Goal: Information Seeking & Learning: Learn about a topic

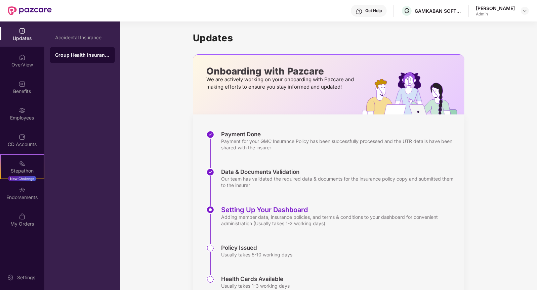
scroll to position [29, 0]
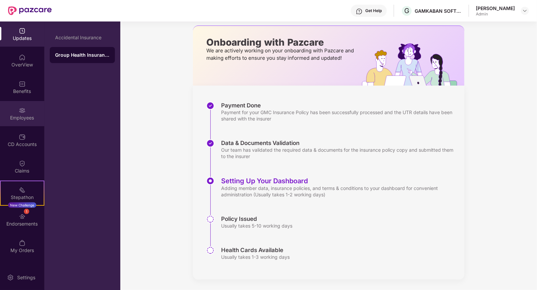
click at [26, 107] on div "Employees" at bounding box center [22, 113] width 44 height 25
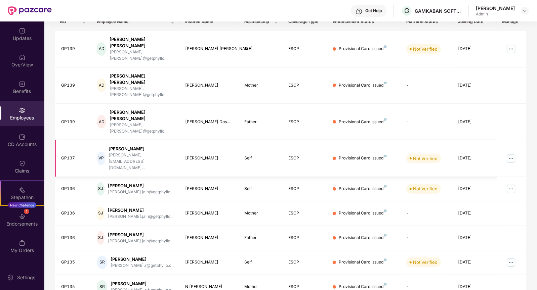
scroll to position [120, 0]
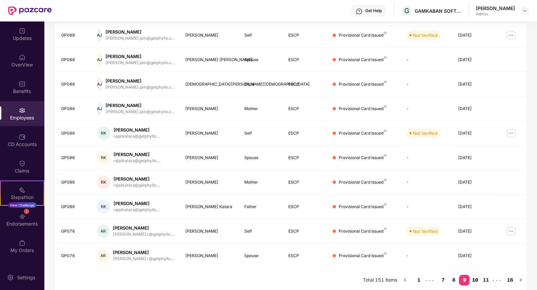
click at [475, 277] on link "10" at bounding box center [475, 280] width 11 height 10
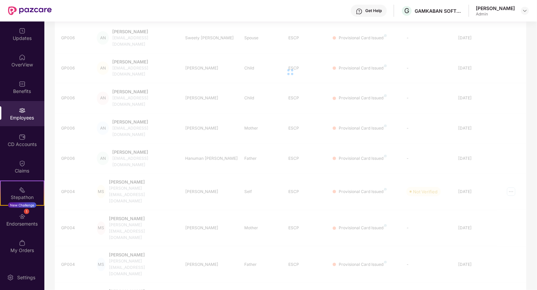
scroll to position [21, 0]
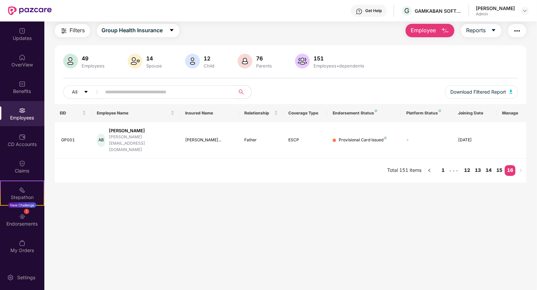
click at [498, 277] on main "Employees Filters Group Health Insurance Employee Reports 49 Employees 14 Spous…" at bounding box center [290, 145] width 492 height 290
click at [497, 165] on link "15" at bounding box center [499, 170] width 11 height 10
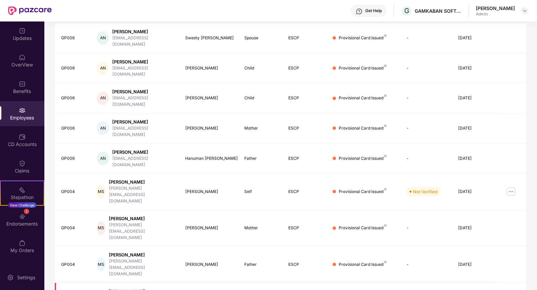
scroll to position [0, 0]
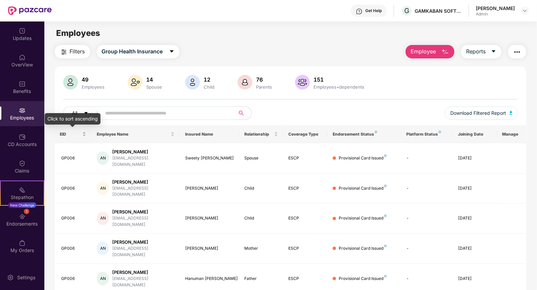
click at [72, 135] on span "EID" at bounding box center [70, 134] width 21 height 5
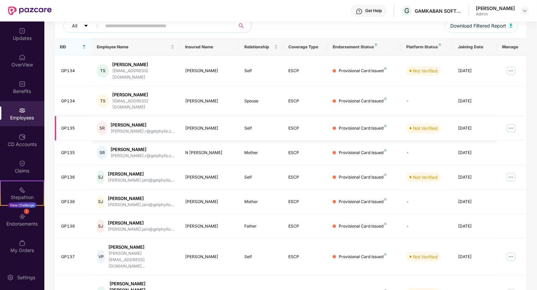
scroll to position [120, 0]
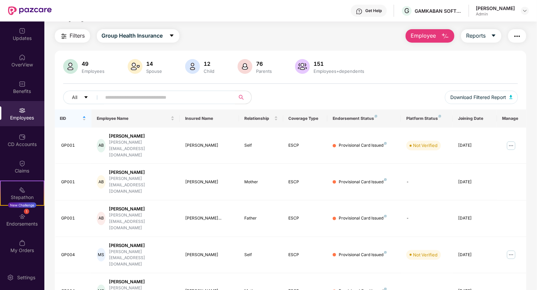
scroll to position [11, 0]
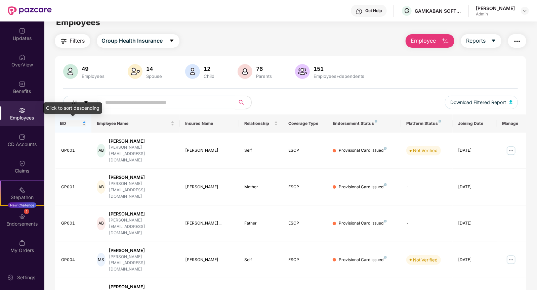
click at [80, 125] on span "EID" at bounding box center [70, 123] width 21 height 5
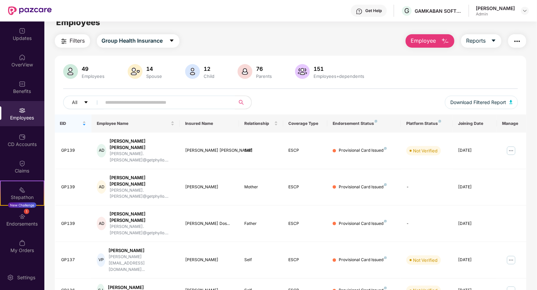
scroll to position [0, 0]
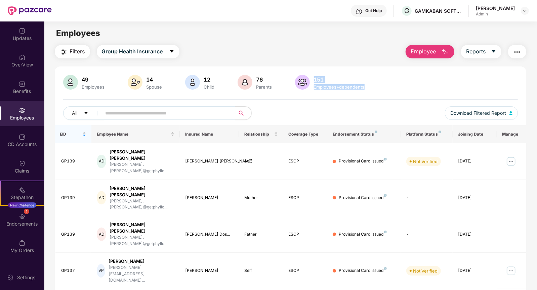
drag, startPoint x: 312, startPoint y: 78, endPoint x: 363, endPoint y: 86, distance: 52.0
click at [363, 86] on div "151 Employees+dependents" at bounding box center [339, 83] width 56 height 14
click at [363, 86] on div "Employees+dependents" at bounding box center [338, 86] width 53 height 5
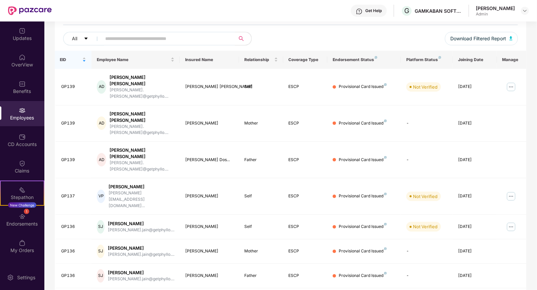
scroll to position [120, 0]
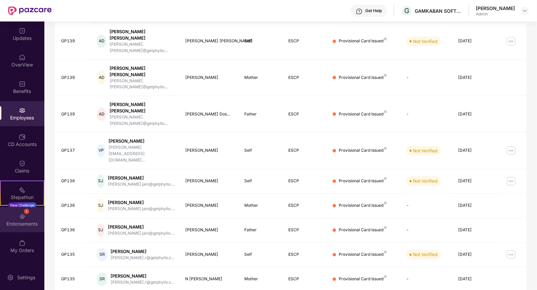
click at [19, 223] on div "Endorsements" at bounding box center [22, 224] width 44 height 7
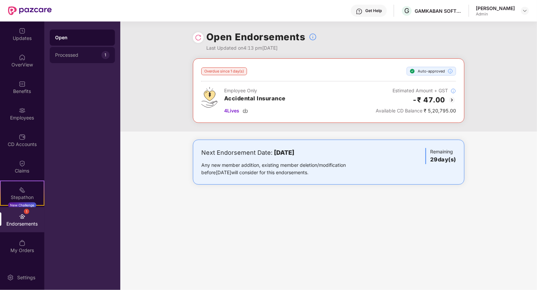
click at [84, 55] on div "Processed" at bounding box center [78, 54] width 46 height 5
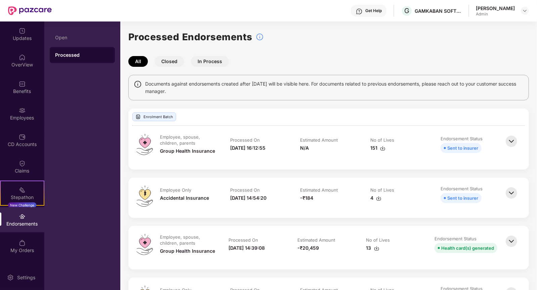
click at [204, 62] on button "In Process" at bounding box center [210, 61] width 38 height 11
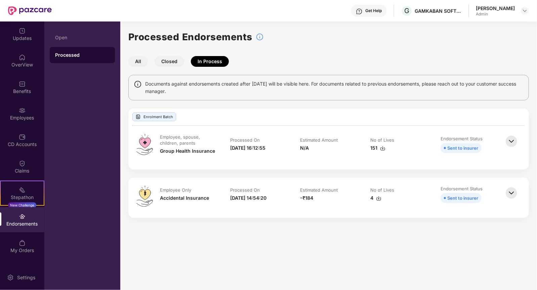
click at [142, 62] on button "All" at bounding box center [137, 61] width 19 height 11
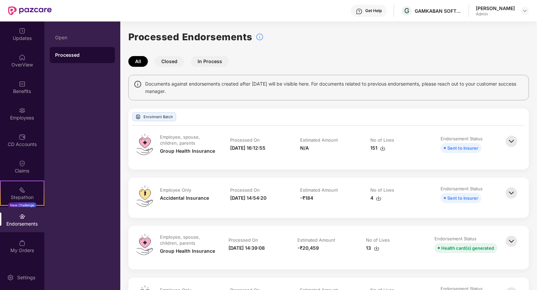
drag, startPoint x: 145, startPoint y: 83, endPoint x: 282, endPoint y: 87, distance: 136.7
click at [282, 87] on span "Documents against endorsements created after 19th Jan'24 will be visible here. …" at bounding box center [334, 87] width 378 height 15
click at [506, 138] on img at bounding box center [511, 141] width 15 height 15
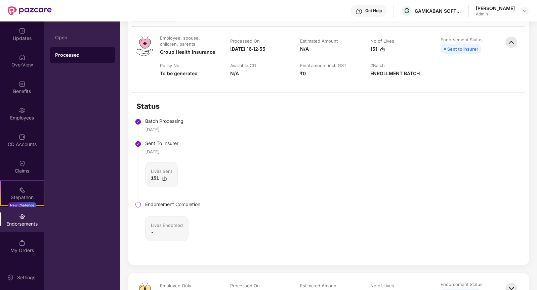
scroll to position [106, 0]
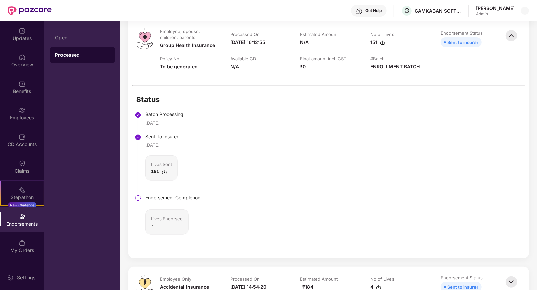
click at [164, 170] on img at bounding box center [164, 171] width 5 height 5
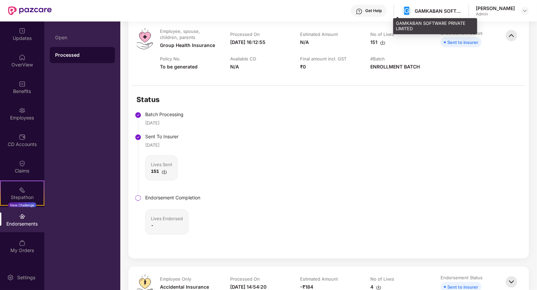
click at [401, 13] on div "G GAMKABAN SOFTWARE PRIVATE LIMITED" at bounding box center [431, 11] width 61 height 12
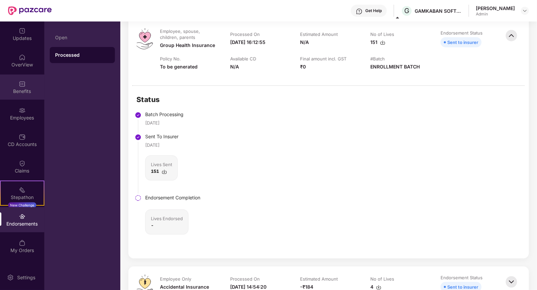
click at [23, 98] on div "Benefits" at bounding box center [22, 87] width 44 height 25
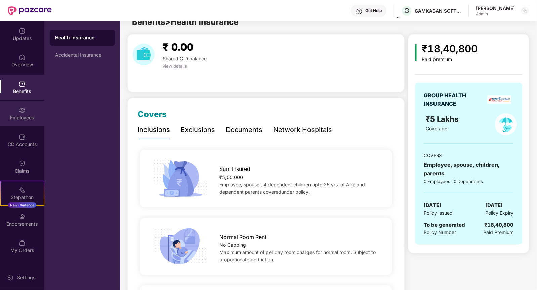
scroll to position [0, 0]
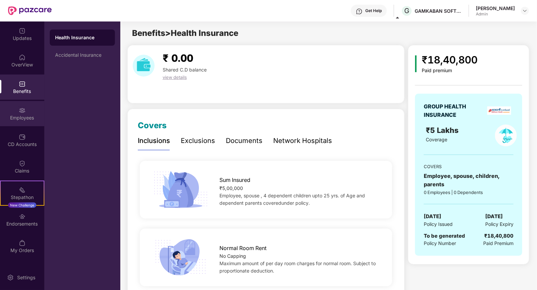
click at [25, 124] on div "Employees" at bounding box center [22, 113] width 44 height 25
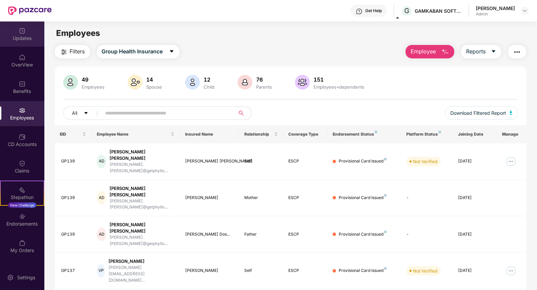
click at [24, 43] on div "Updates" at bounding box center [22, 33] width 44 height 25
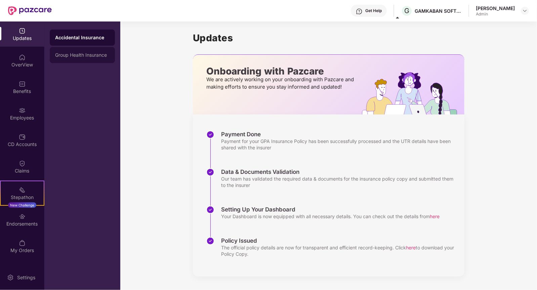
click at [70, 58] on div "Group Health Insurance" at bounding box center [82, 55] width 65 height 16
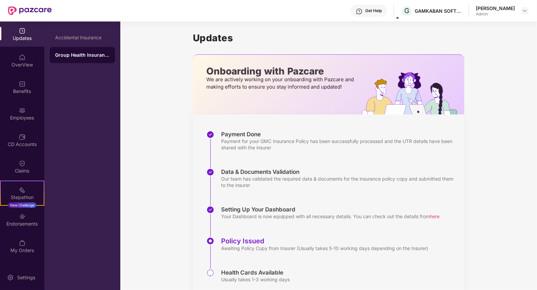
scroll to position [23, 0]
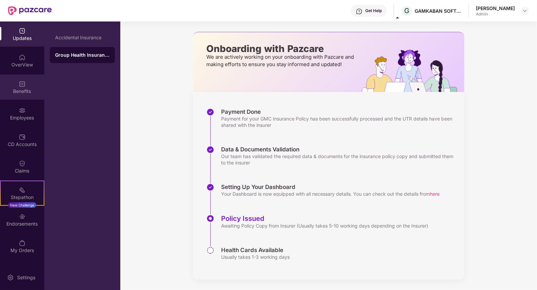
click at [23, 93] on div "Benefits" at bounding box center [22, 91] width 44 height 7
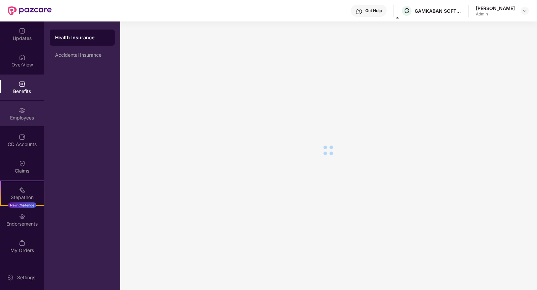
click at [22, 113] on img at bounding box center [22, 110] width 7 height 7
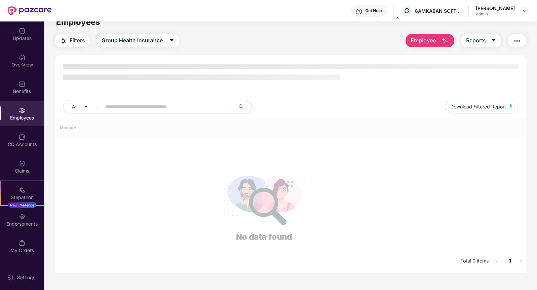
scroll to position [0, 0]
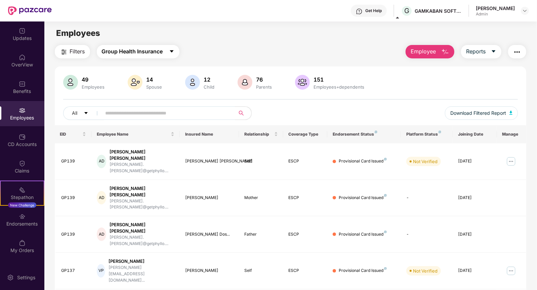
click at [158, 50] on span "Group Health Insurance" at bounding box center [132, 51] width 61 height 8
click at [199, 43] on main "Employees Filters Group Health Insurance Employee Reports 49 Employees 14 Spous…" at bounding box center [290, 166] width 492 height 290
click at [496, 52] on button "Reports" at bounding box center [481, 51] width 40 height 13
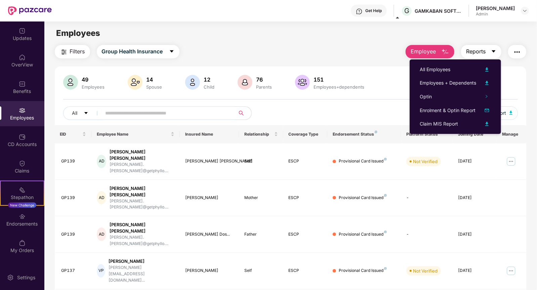
click at [496, 52] on button "Reports" at bounding box center [481, 51] width 40 height 13
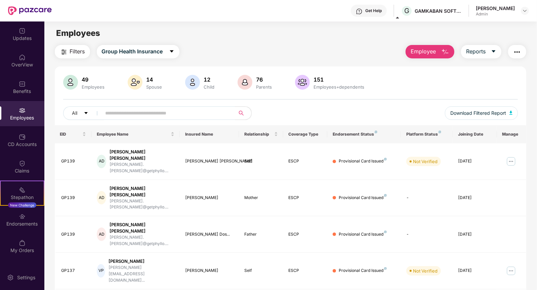
click at [524, 52] on button "button" at bounding box center [517, 51] width 18 height 13
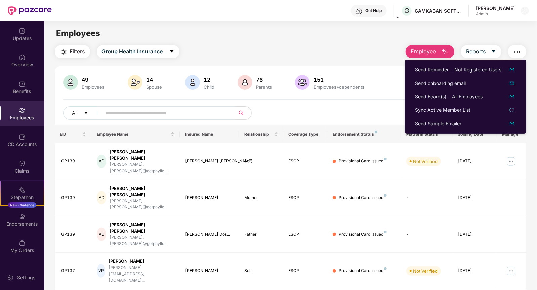
click at [524, 52] on button "button" at bounding box center [517, 51] width 18 height 13
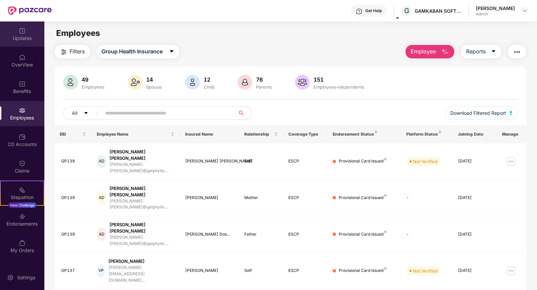
click at [19, 33] on img at bounding box center [22, 31] width 7 height 7
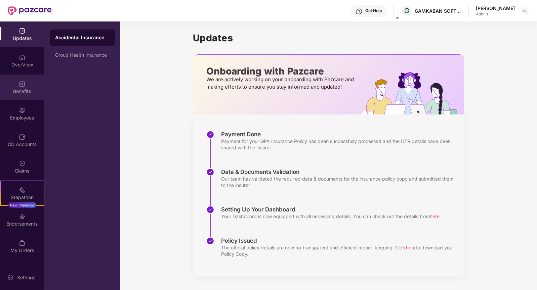
click at [28, 99] on div "Benefits" at bounding box center [22, 87] width 44 height 25
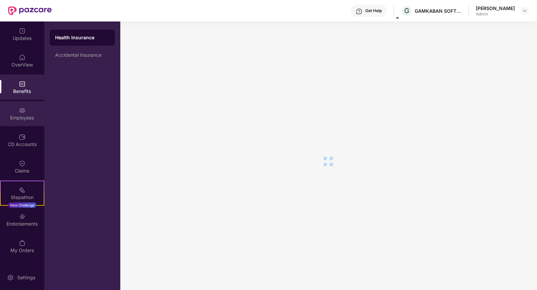
click at [29, 116] on div "Employees" at bounding box center [22, 118] width 44 height 7
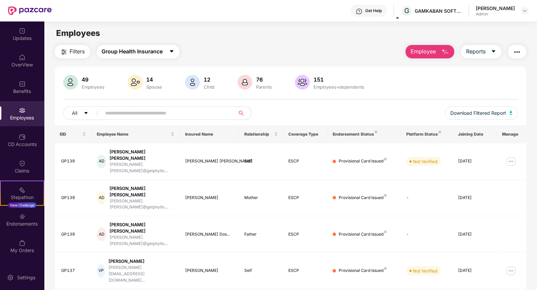
click at [137, 55] on span "Group Health Insurance" at bounding box center [132, 51] width 61 height 8
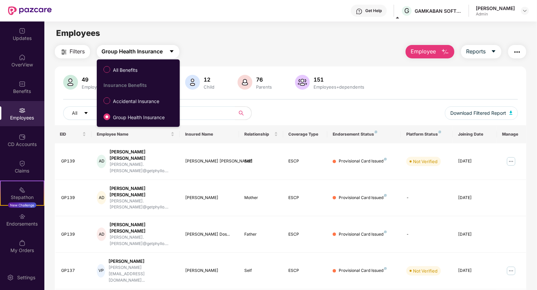
click at [136, 54] on span "Group Health Insurance" at bounding box center [132, 51] width 61 height 8
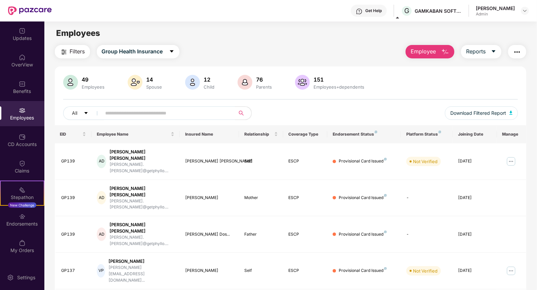
click at [76, 52] on span "Filters" at bounding box center [77, 51] width 15 height 8
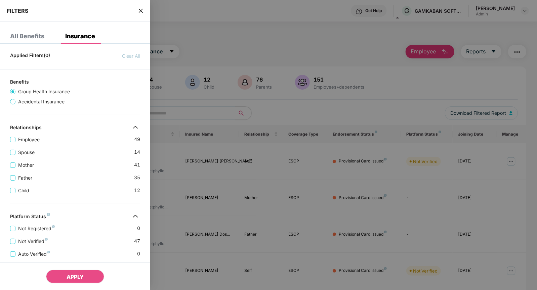
click at [32, 34] on div "All Benefits" at bounding box center [27, 36] width 34 height 7
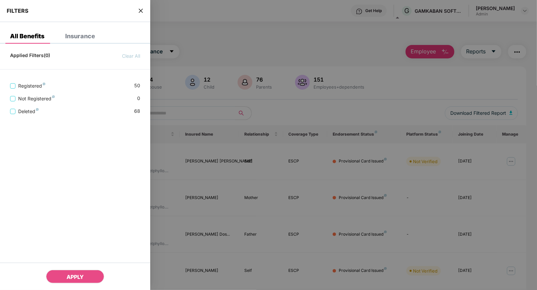
click at [86, 34] on div "Insurance" at bounding box center [80, 36] width 30 height 7
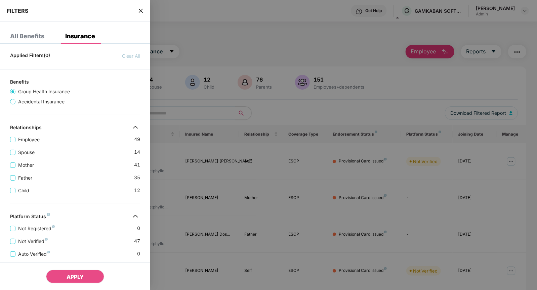
click at [142, 11] on icon "close" at bounding box center [141, 11] width 4 height 4
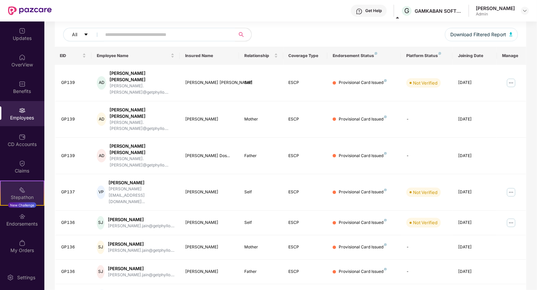
scroll to position [99, 0]
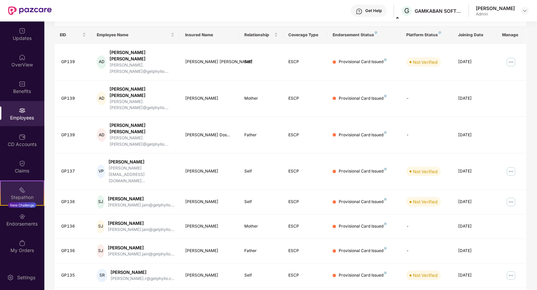
click at [26, 198] on div "Stepathon" at bounding box center [22, 197] width 43 height 7
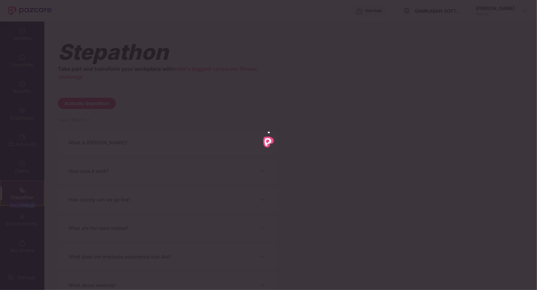
scroll to position [0, 0]
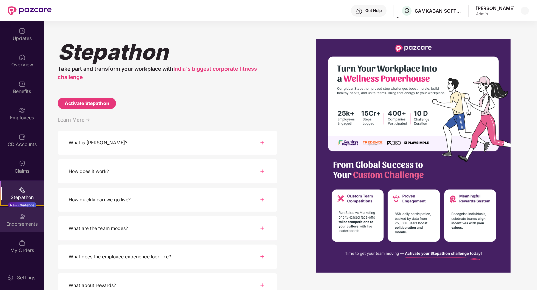
click at [25, 225] on div "Endorsements" at bounding box center [22, 224] width 44 height 7
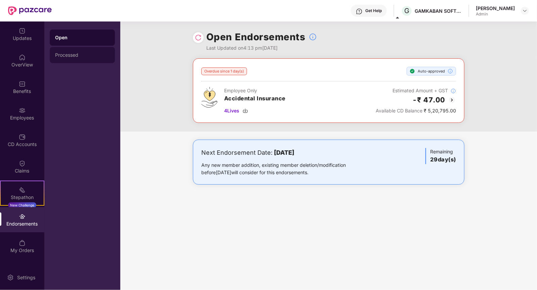
click at [94, 52] on div "Processed" at bounding box center [82, 54] width 54 height 5
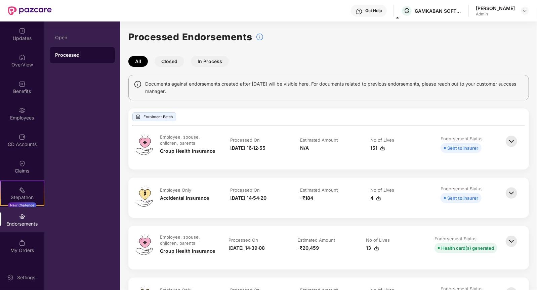
click at [166, 60] on button "Closed" at bounding box center [169, 61] width 30 height 11
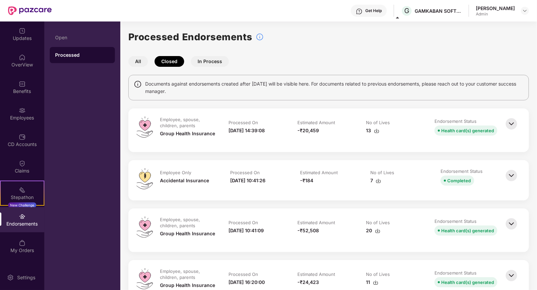
click at [202, 60] on button "In Process" at bounding box center [210, 61] width 38 height 11
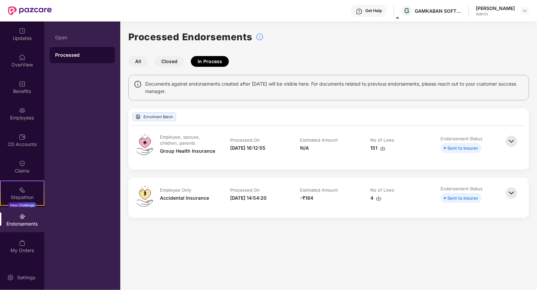
click at [141, 61] on button "All" at bounding box center [137, 61] width 19 height 11
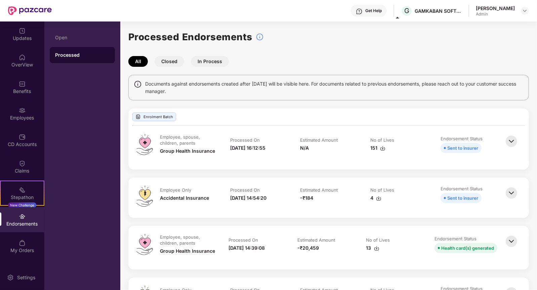
click at [213, 60] on button "In Process" at bounding box center [210, 61] width 38 height 11
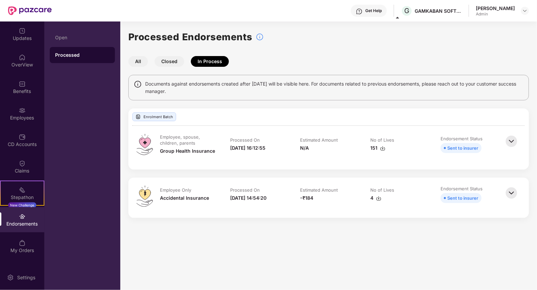
click at [175, 62] on button "Closed" at bounding box center [169, 61] width 30 height 11
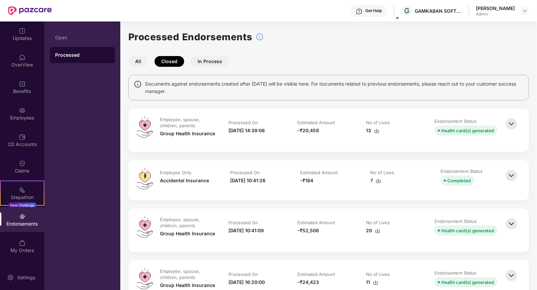
click at [143, 61] on button "All" at bounding box center [137, 61] width 19 height 11
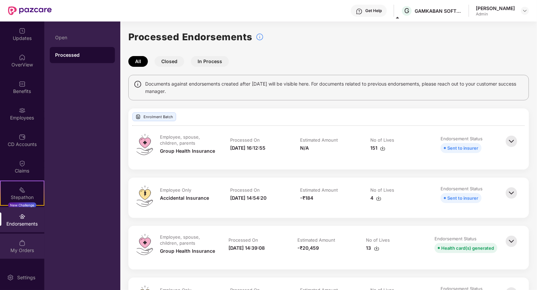
click at [27, 248] on div "My Orders" at bounding box center [22, 250] width 44 height 7
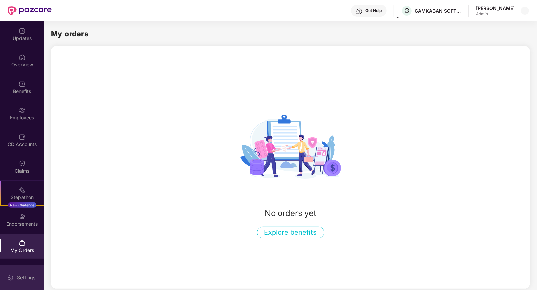
click at [26, 275] on div "Settings" at bounding box center [26, 277] width 22 height 7
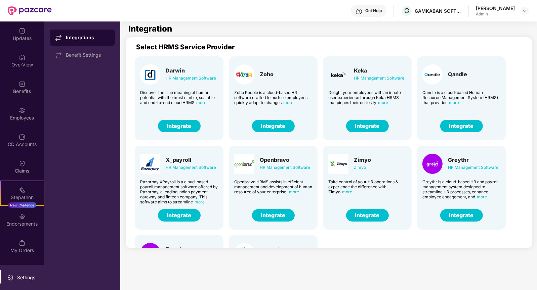
click at [383, 103] on span "more" at bounding box center [383, 102] width 10 height 5
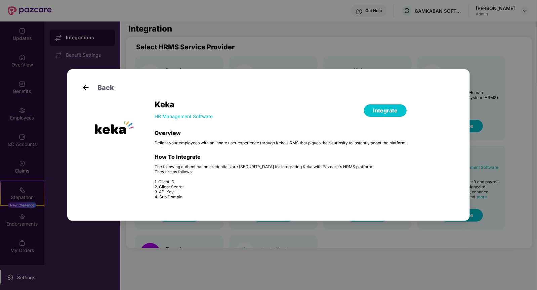
click at [335, 25] on div "Back Keka HR Management Software Integrate Overview Delight your employees with…" at bounding box center [268, 145] width 537 height 290
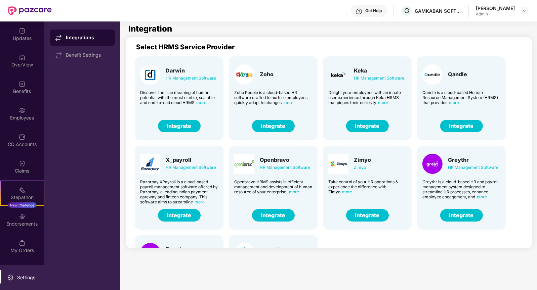
click at [381, 102] on span "more" at bounding box center [383, 102] width 10 height 5
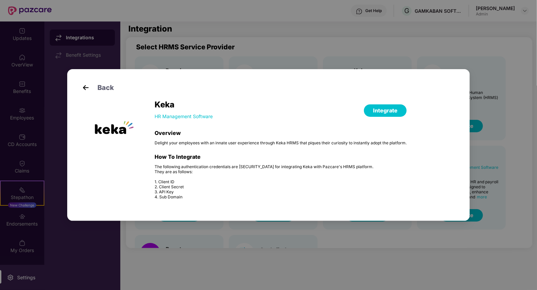
click at [171, 115] on div "HR Management Software" at bounding box center [183, 116] width 58 height 7
click at [238, 68] on div "Back Keka HR Management Software Integrate Overview Delight your employees with…" at bounding box center [268, 145] width 537 height 290
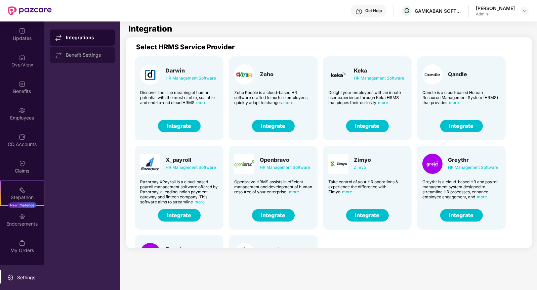
click at [65, 52] on div at bounding box center [60, 54] width 11 height 7
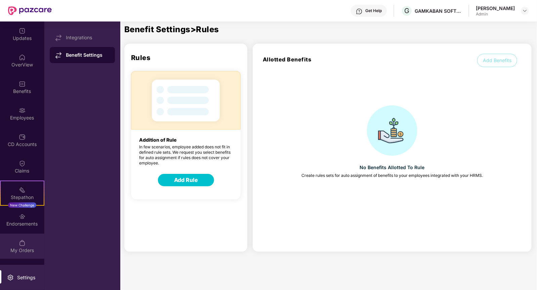
click at [25, 252] on div "My Orders" at bounding box center [22, 250] width 44 height 7
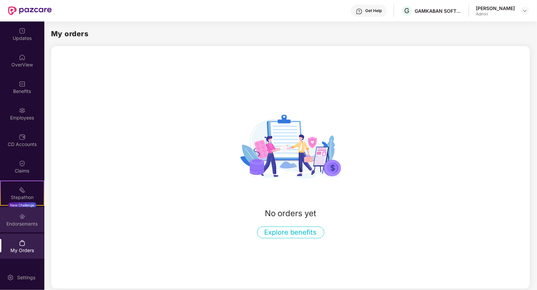
click at [27, 228] on div "Endorsements" at bounding box center [22, 219] width 44 height 25
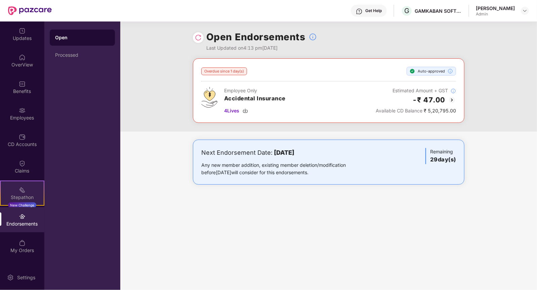
click at [27, 192] on div "Stepathon New Challenge" at bounding box center [22, 193] width 44 height 25
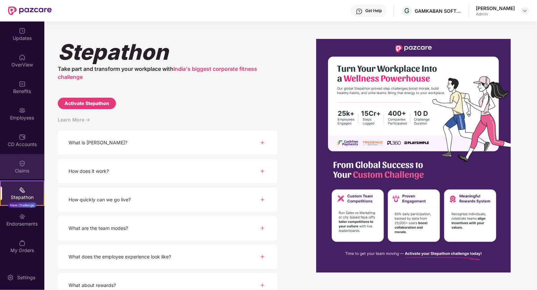
click at [26, 163] on div "Claims" at bounding box center [22, 166] width 44 height 25
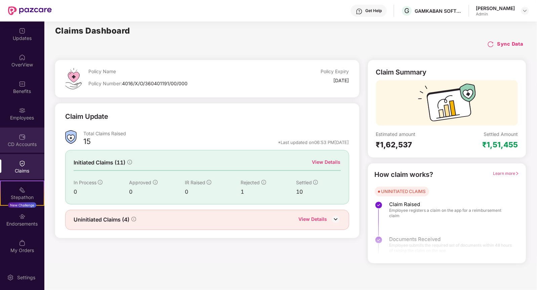
click at [23, 136] on img at bounding box center [22, 137] width 7 height 7
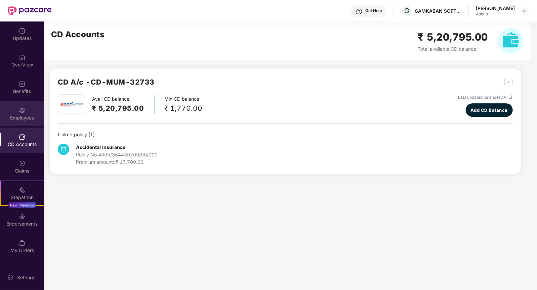
click at [27, 111] on div "Employees" at bounding box center [22, 113] width 44 height 25
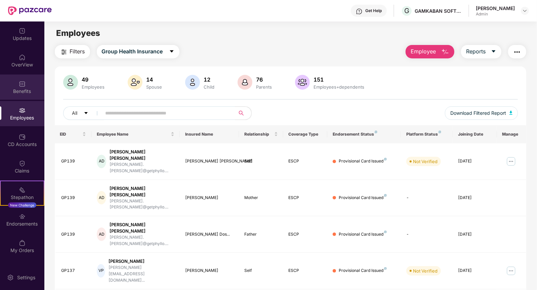
click at [24, 93] on div "Benefits" at bounding box center [22, 91] width 44 height 7
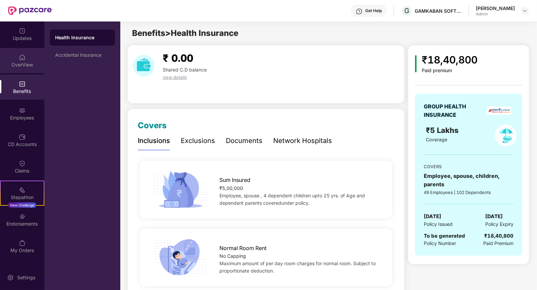
click at [18, 66] on div "OverView" at bounding box center [22, 64] width 44 height 7
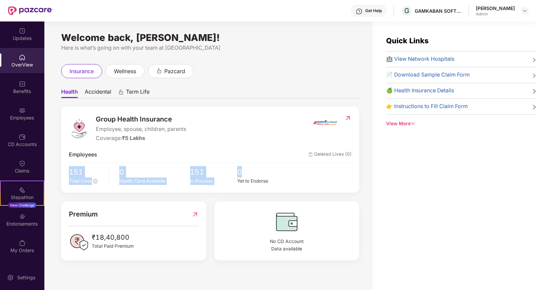
drag, startPoint x: 64, startPoint y: 170, endPoint x: 291, endPoint y: 173, distance: 226.4
click at [291, 173] on div "Group Health Insurance Employee, spouse, children, parents Coverage: ₹5 Lakhs E…" at bounding box center [210, 149] width 298 height 86
click at [291, 173] on div "151 Total Lives 0 Health Card Available 151 In Process 0 Yet to Endorse" at bounding box center [210, 175] width 282 height 19
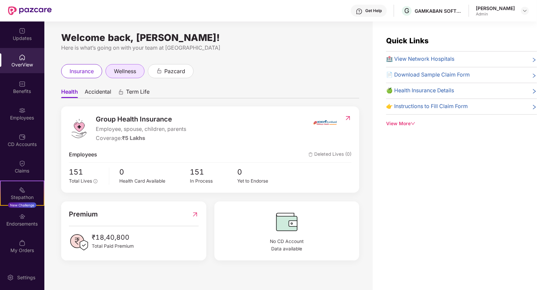
click at [119, 77] on div "wellness" at bounding box center [124, 71] width 39 height 14
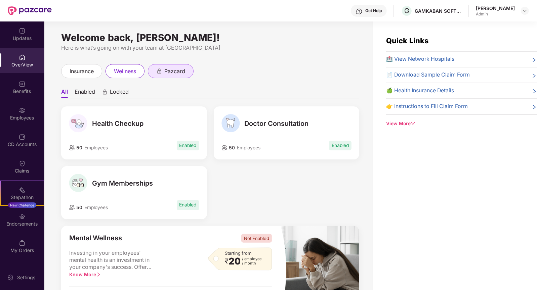
click at [188, 71] on div "pazcard" at bounding box center [171, 71] width 46 height 14
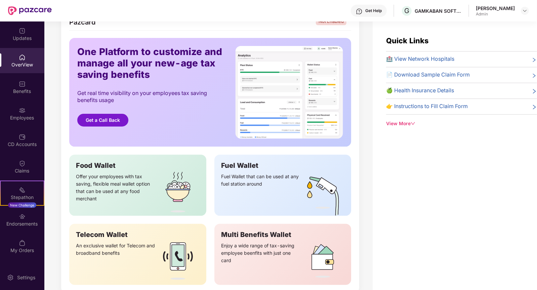
scroll to position [97, 0]
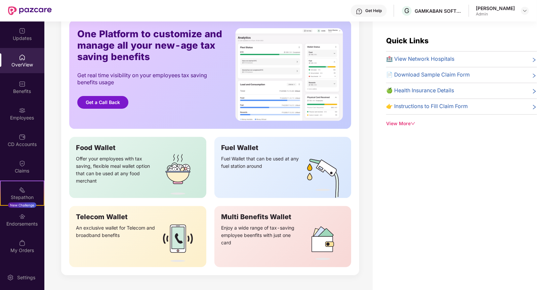
click at [175, 190] on img at bounding box center [177, 175] width 43 height 46
click at [228, 183] on div "Fuel Wallet that can be used at any fuel station around" at bounding box center [261, 176] width 80 height 43
click at [228, 216] on div "Multi Benefits Wallet" at bounding box center [283, 217] width 124 height 8
click at [184, 220] on div "Telecom Wallet" at bounding box center [138, 217] width 124 height 8
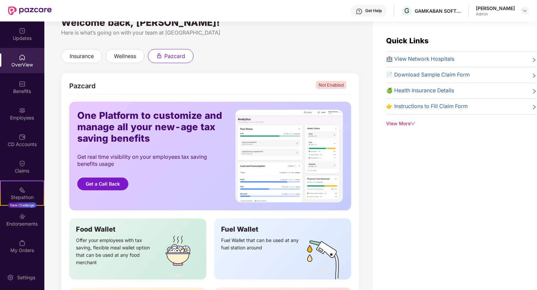
scroll to position [0, 0]
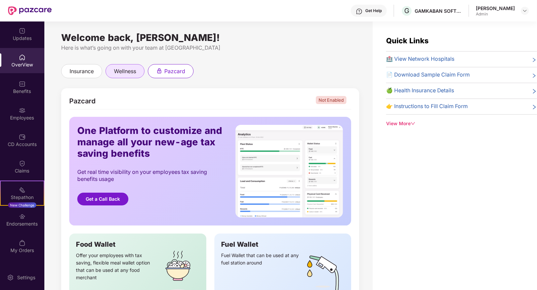
click at [135, 72] on span "wellness" at bounding box center [125, 71] width 22 height 8
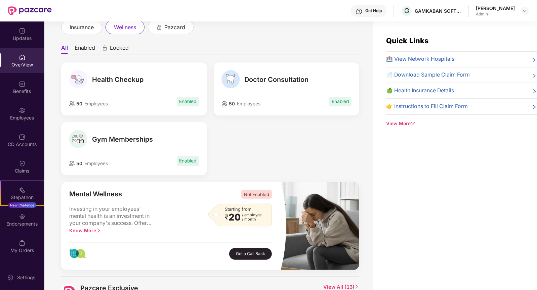
scroll to position [33, 0]
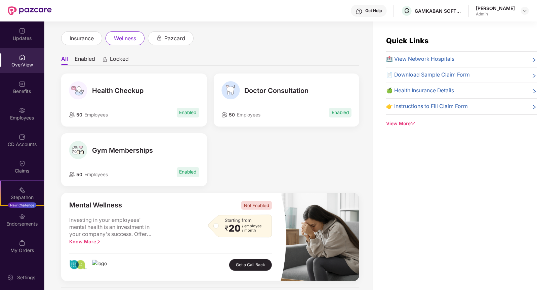
click at [152, 167] on div "50 Employees Enabled" at bounding box center [134, 172] width 130 height 12
click at [137, 106] on div "50 Employees Enabled" at bounding box center [134, 112] width 130 height 12
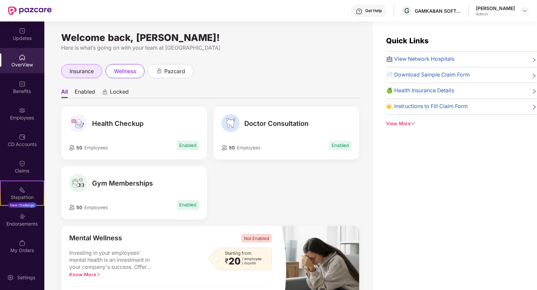
click at [86, 68] on span "insurance" at bounding box center [82, 71] width 24 height 8
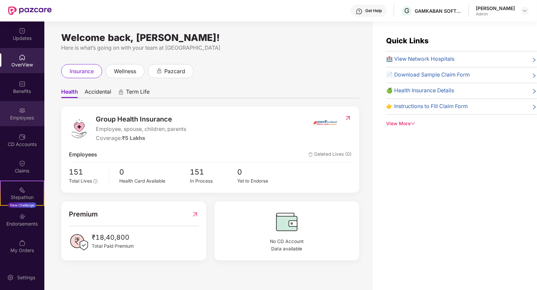
click at [32, 118] on div "Employees" at bounding box center [22, 118] width 44 height 7
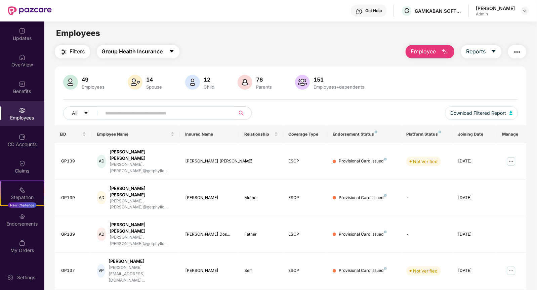
click at [154, 51] on span "Group Health Insurance" at bounding box center [132, 51] width 61 height 8
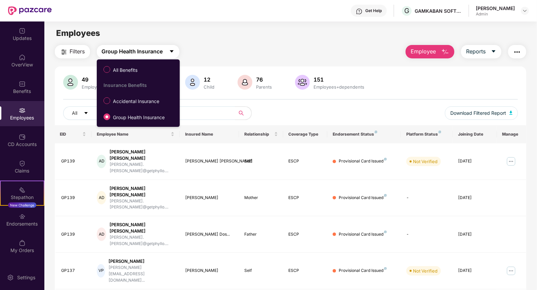
click at [154, 51] on span "Group Health Insurance" at bounding box center [132, 51] width 61 height 8
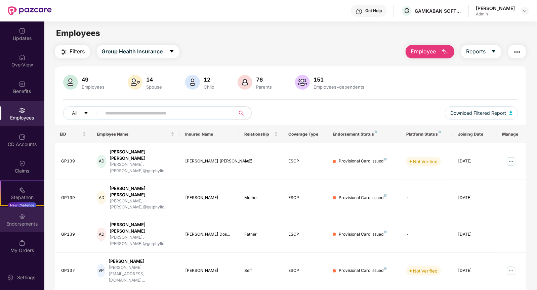
click at [28, 217] on div "Endorsements" at bounding box center [22, 219] width 44 height 25
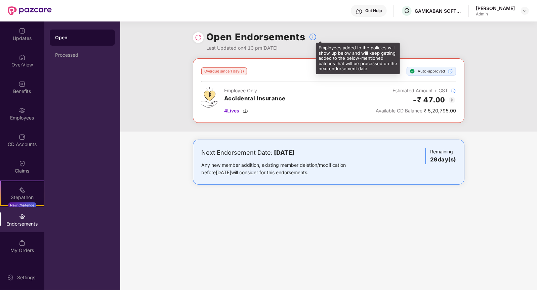
click at [310, 37] on img at bounding box center [313, 37] width 8 height 8
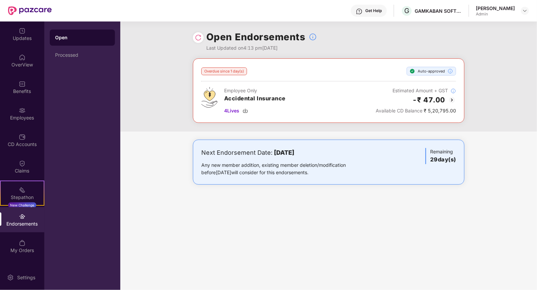
click at [232, 98] on h3 "Accidental Insurance" at bounding box center [254, 98] width 61 height 9
click at [231, 112] on span "4 Lives" at bounding box center [231, 110] width 15 height 7
click at [200, 38] on img at bounding box center [198, 37] width 7 height 7
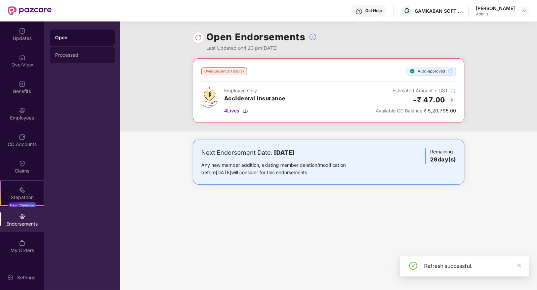
click at [90, 59] on div "Processed" at bounding box center [82, 55] width 65 height 16
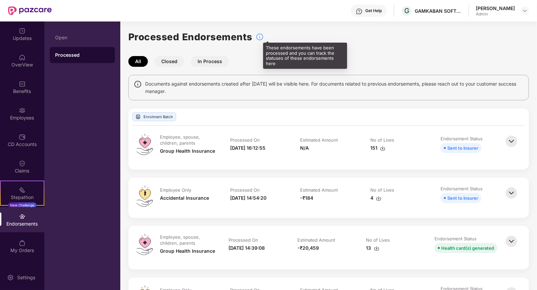
click at [258, 38] on img at bounding box center [260, 37] width 8 height 8
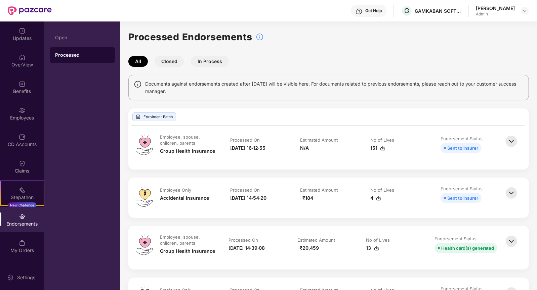
click at [515, 142] on img at bounding box center [511, 141] width 15 height 15
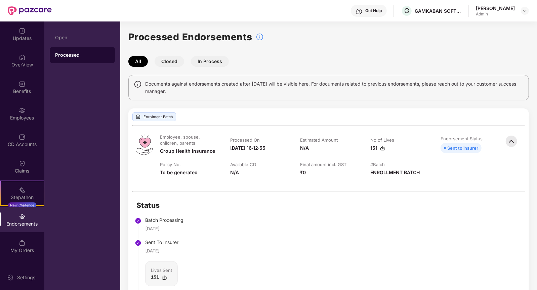
click at [511, 140] on img at bounding box center [511, 141] width 15 height 15
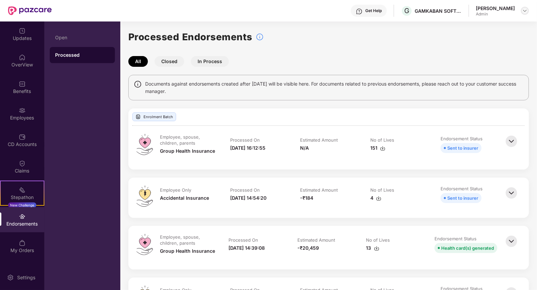
click at [525, 7] on div at bounding box center [525, 11] width 8 height 8
click at [505, 24] on div "Switch to User view" at bounding box center [492, 26] width 87 height 13
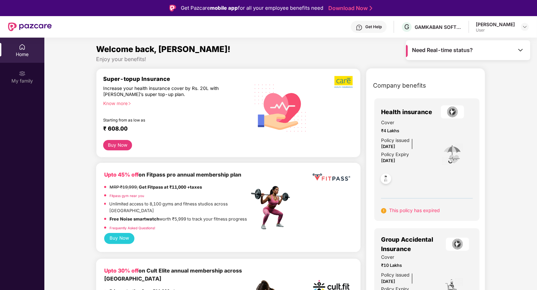
click at [442, 52] on span "Need Real-time status?" at bounding box center [442, 50] width 61 height 7
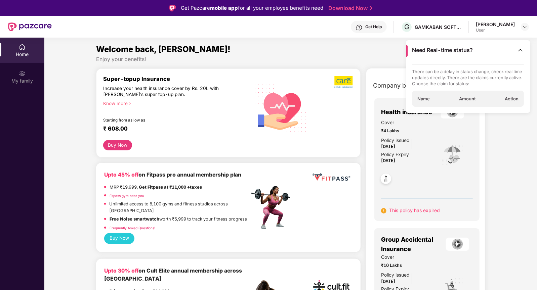
click at [332, 32] on div "Get Help G GAMKABAN SOFTWARE PRIVATE LIMITED Elisha Olive Suthanesh User" at bounding box center [290, 26] width 477 height 21
click at [18, 78] on div "My family" at bounding box center [22, 81] width 44 height 7
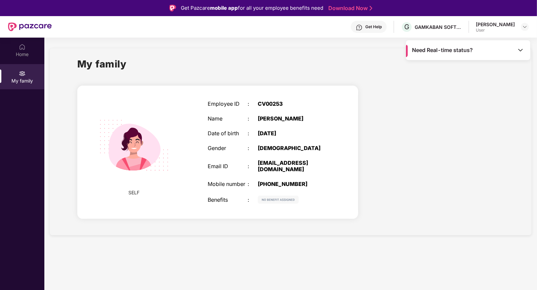
click at [521, 49] on img at bounding box center [520, 50] width 7 height 7
click at [527, 24] on img at bounding box center [524, 26] width 5 height 5
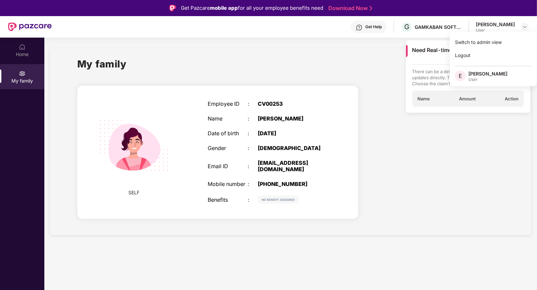
click at [503, 26] on div "[PERSON_NAME]" at bounding box center [495, 24] width 39 height 6
click at [519, 49] on img at bounding box center [520, 50] width 7 height 7
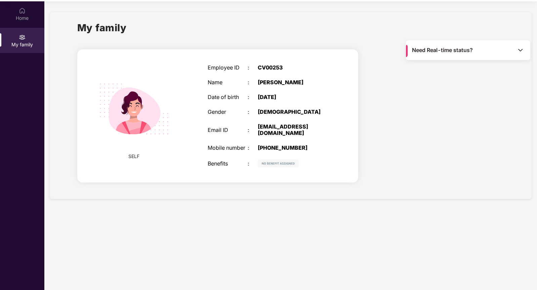
scroll to position [38, 0]
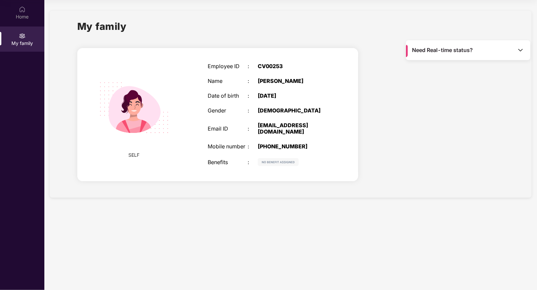
click at [274, 166] on img at bounding box center [278, 162] width 41 height 8
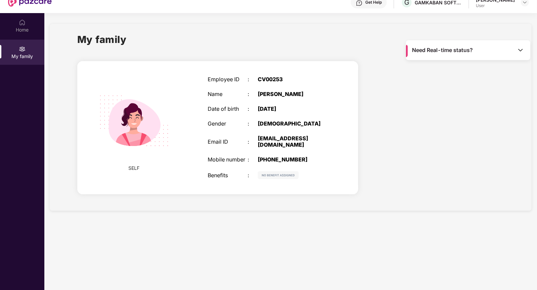
scroll to position [0, 0]
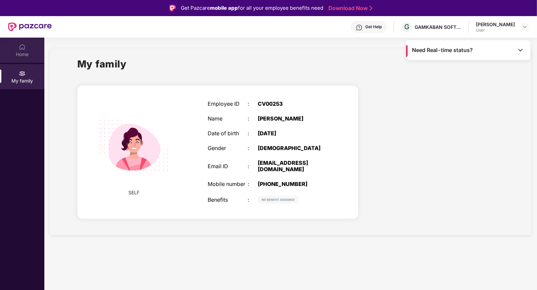
click at [35, 59] on div "Home" at bounding box center [22, 50] width 44 height 25
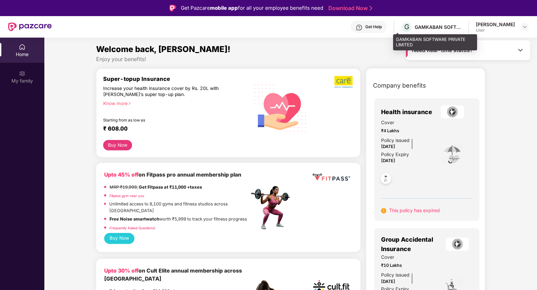
click at [436, 29] on div "GAMKABAN SOFTWARE PRIVATE LIMITED" at bounding box center [437, 27] width 47 height 6
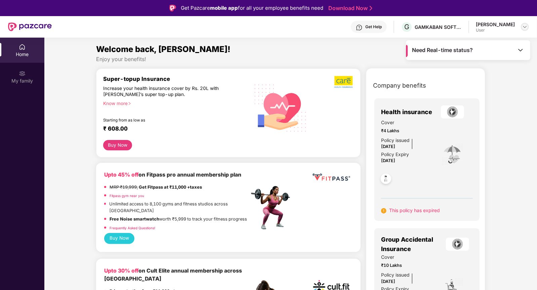
click at [524, 27] on img at bounding box center [524, 26] width 5 height 5
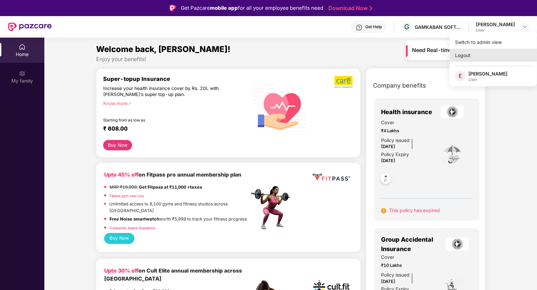
click at [468, 57] on div "Logout" at bounding box center [492, 55] width 87 height 13
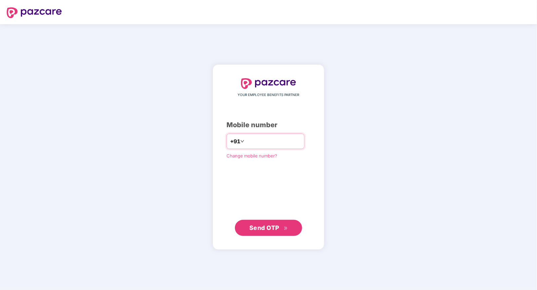
click at [261, 137] on input "number" at bounding box center [273, 141] width 55 height 11
type input "**********"
click at [270, 228] on span "Send OTP" at bounding box center [264, 227] width 30 height 7
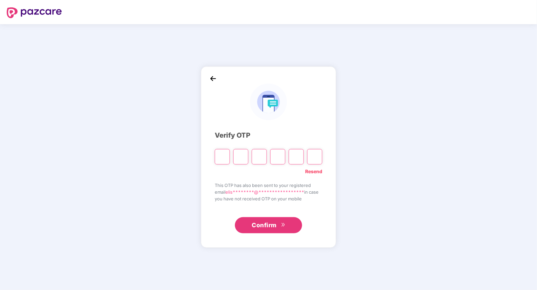
type input "*"
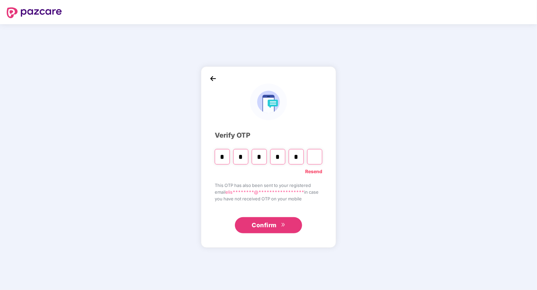
type input "*"
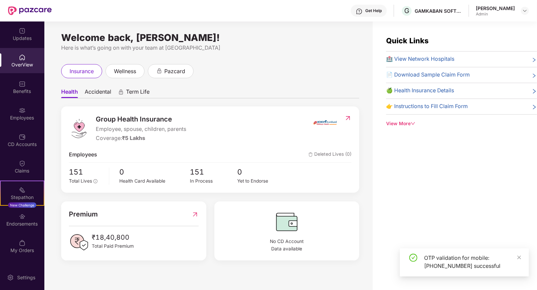
click at [508, 10] on div "[PERSON_NAME]" at bounding box center [495, 8] width 39 height 6
click at [523, 12] on img at bounding box center [524, 10] width 5 height 5
click at [493, 27] on div "Switch to User view" at bounding box center [492, 26] width 87 height 13
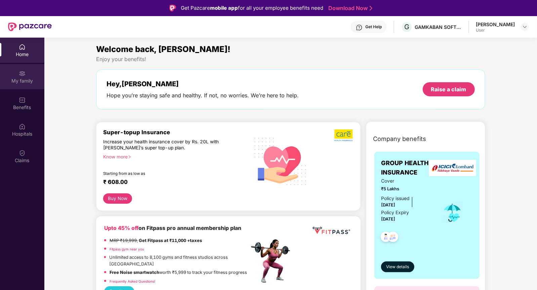
click at [32, 76] on div "My family" at bounding box center [22, 76] width 44 height 25
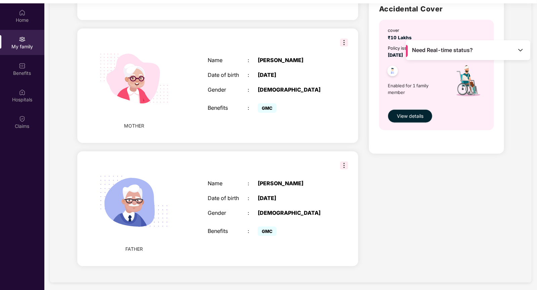
scroll to position [38, 0]
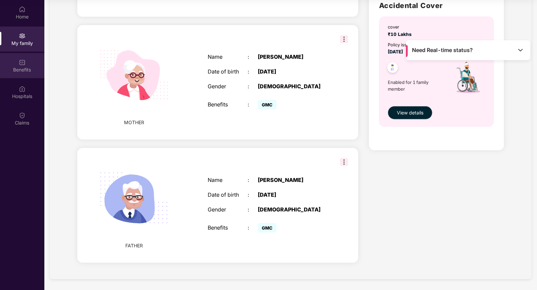
click at [28, 74] on div "Benefits" at bounding box center [22, 65] width 44 height 25
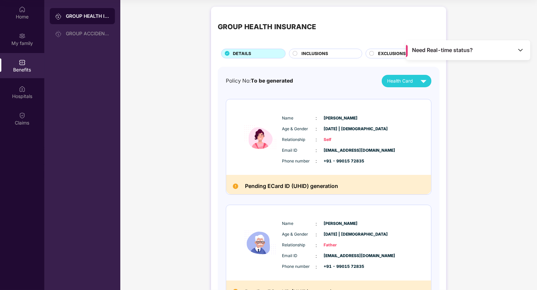
click at [294, 52] on circle at bounding box center [295, 53] width 4 height 4
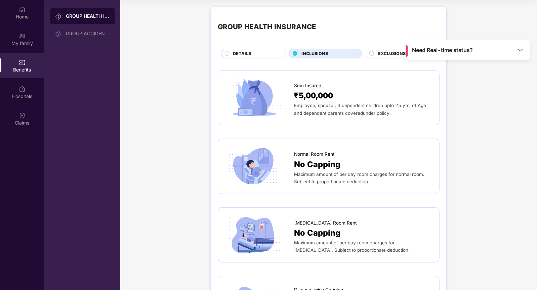
click at [371, 54] on circle at bounding box center [371, 53] width 4 height 4
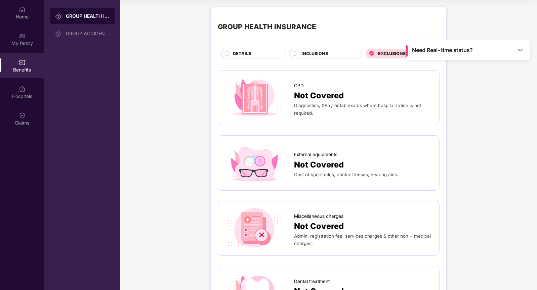
click at [332, 53] on div "INCLUSIONS" at bounding box center [328, 54] width 60 height 8
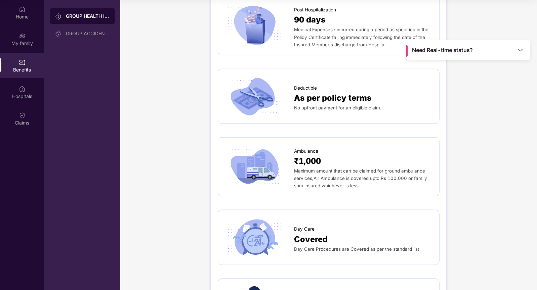
scroll to position [448, 0]
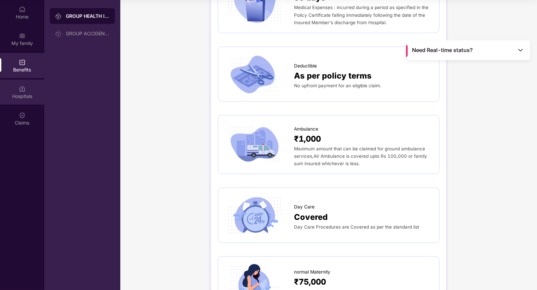
click at [32, 98] on div "Hospitals" at bounding box center [22, 96] width 44 height 7
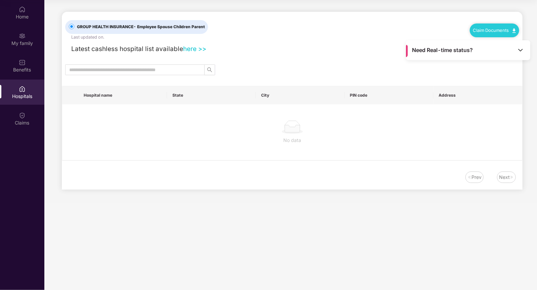
scroll to position [0, 0]
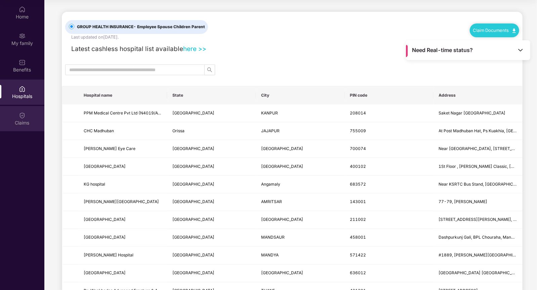
click at [31, 122] on div "Claims" at bounding box center [22, 123] width 44 height 7
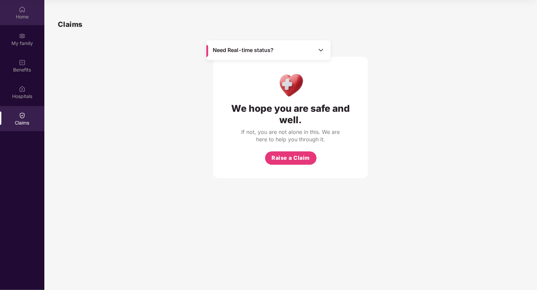
click at [25, 19] on div "Home" at bounding box center [22, 16] width 44 height 7
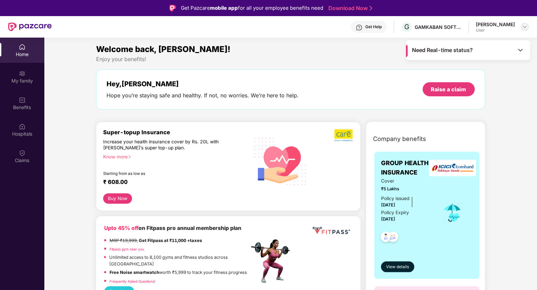
click at [525, 27] on img at bounding box center [524, 26] width 5 height 5
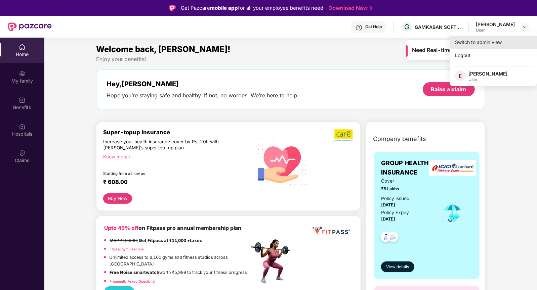
click at [482, 45] on div "Switch to admin view" at bounding box center [492, 42] width 87 height 13
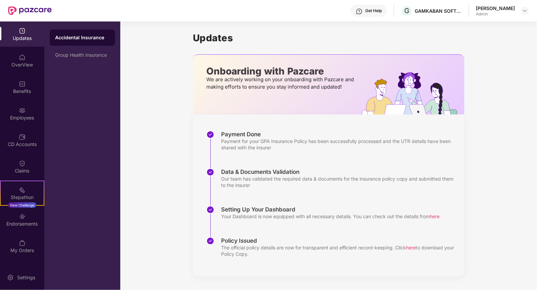
click at [245, 241] on div "Policy Issued" at bounding box center [339, 240] width 236 height 7
click at [93, 53] on div "Group Health Insurance" at bounding box center [82, 54] width 54 height 5
